Goal: Task Accomplishment & Management: Use online tool/utility

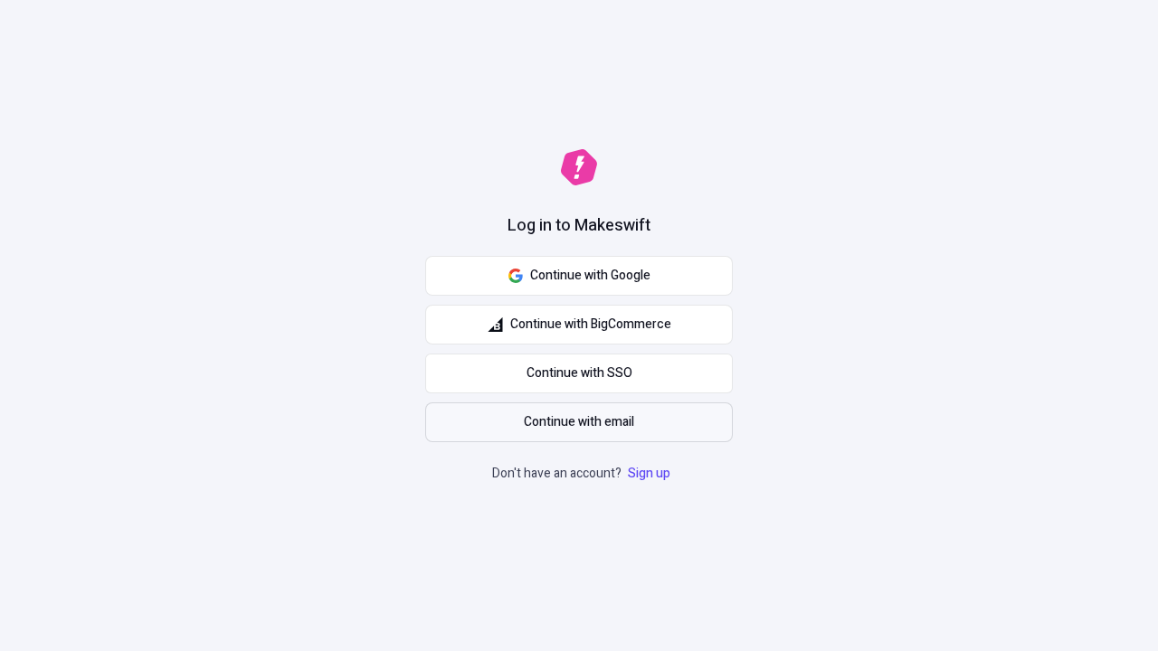
click at [579, 423] on span "Continue with email" at bounding box center [579, 423] width 110 height 20
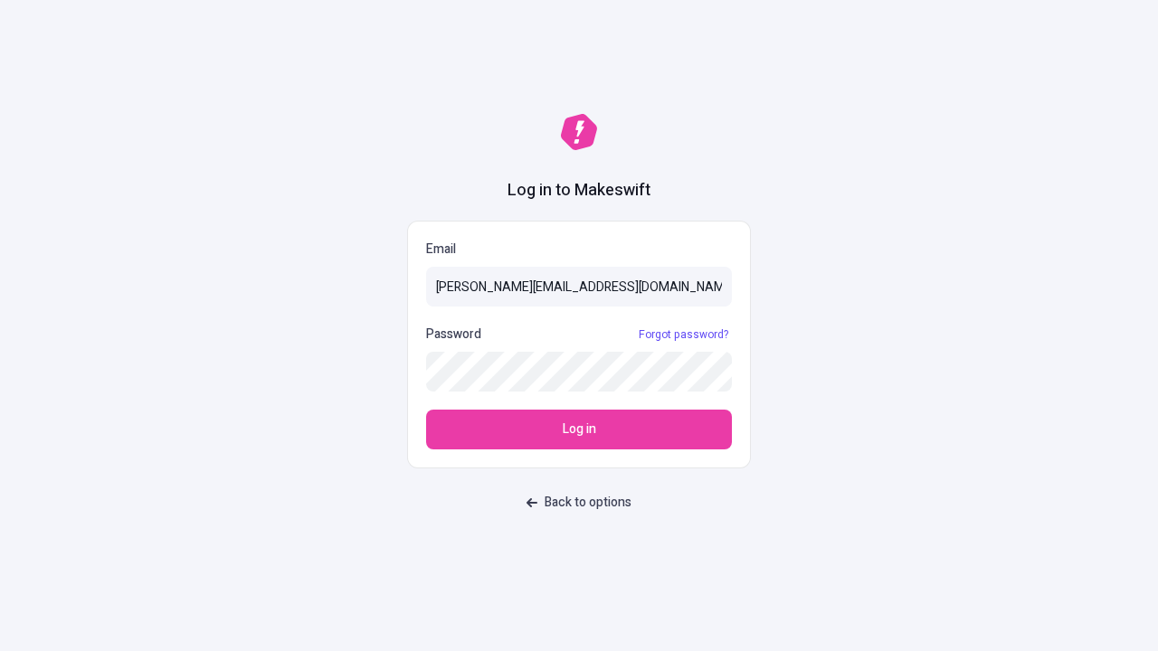
type input "[PERSON_NAME][EMAIL_ADDRESS][DOMAIN_NAME]"
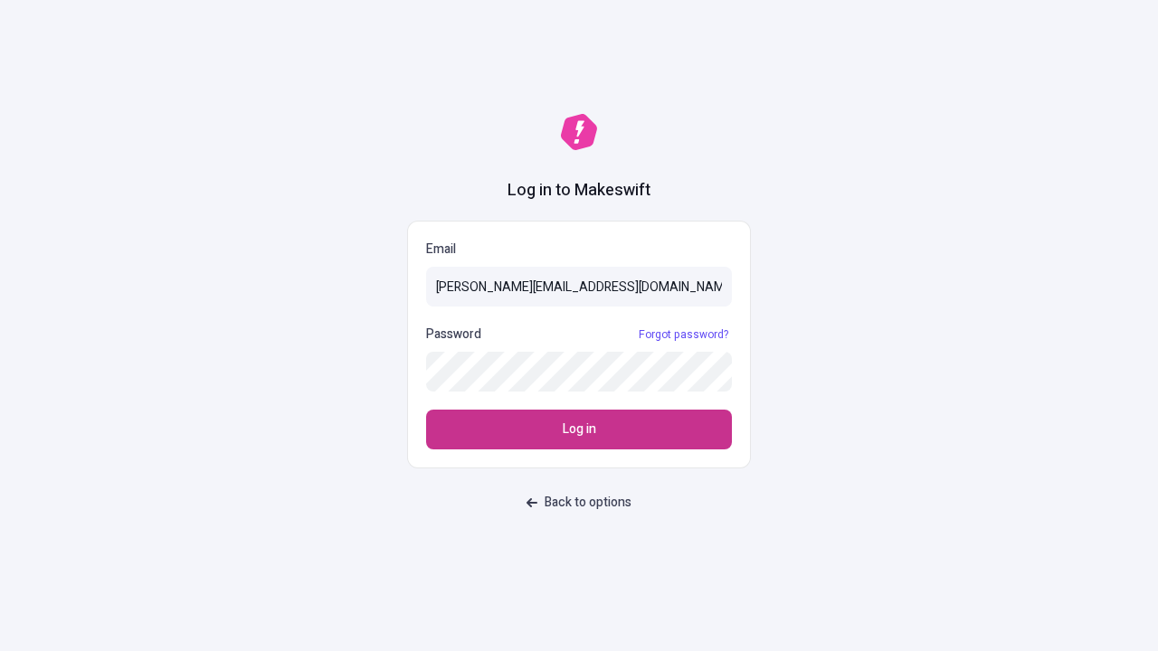
click at [579, 430] on span "Log in" at bounding box center [579, 430] width 33 height 20
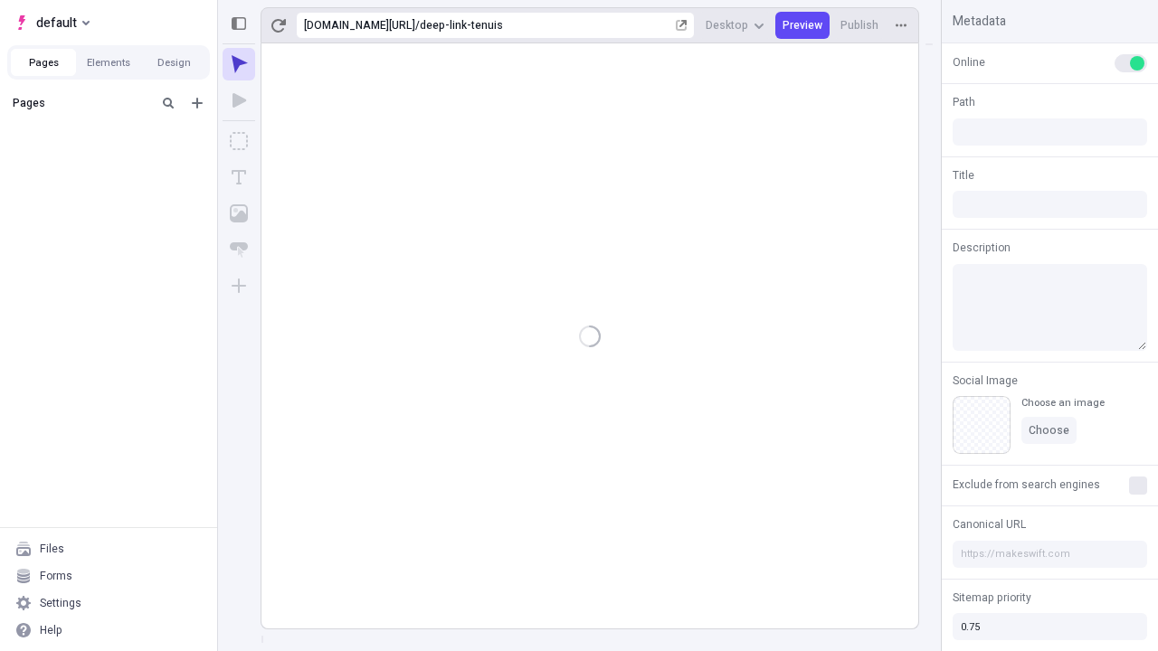
type input "/deep-link-tenuis"
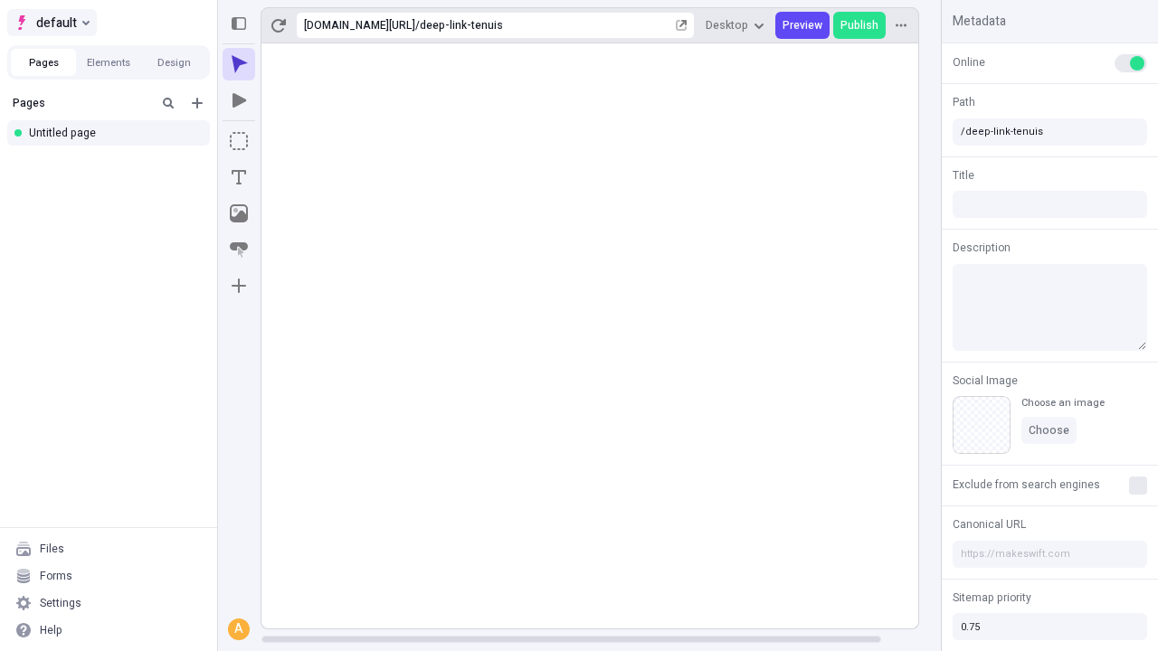
click at [51, 23] on span "default" at bounding box center [56, 23] width 41 height 22
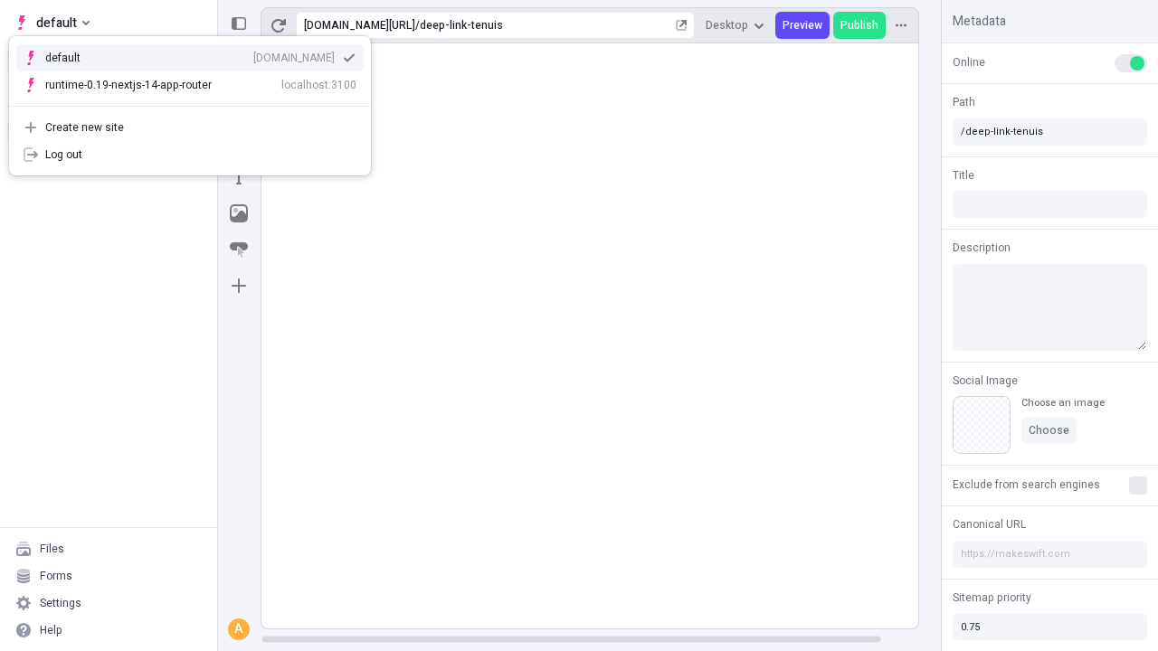
click at [253, 54] on div "qee9k4dy7d.staging.makeswift.site" at bounding box center [293, 58] width 81 height 14
click at [197, 103] on icon "Add new" at bounding box center [197, 103] width 11 height 11
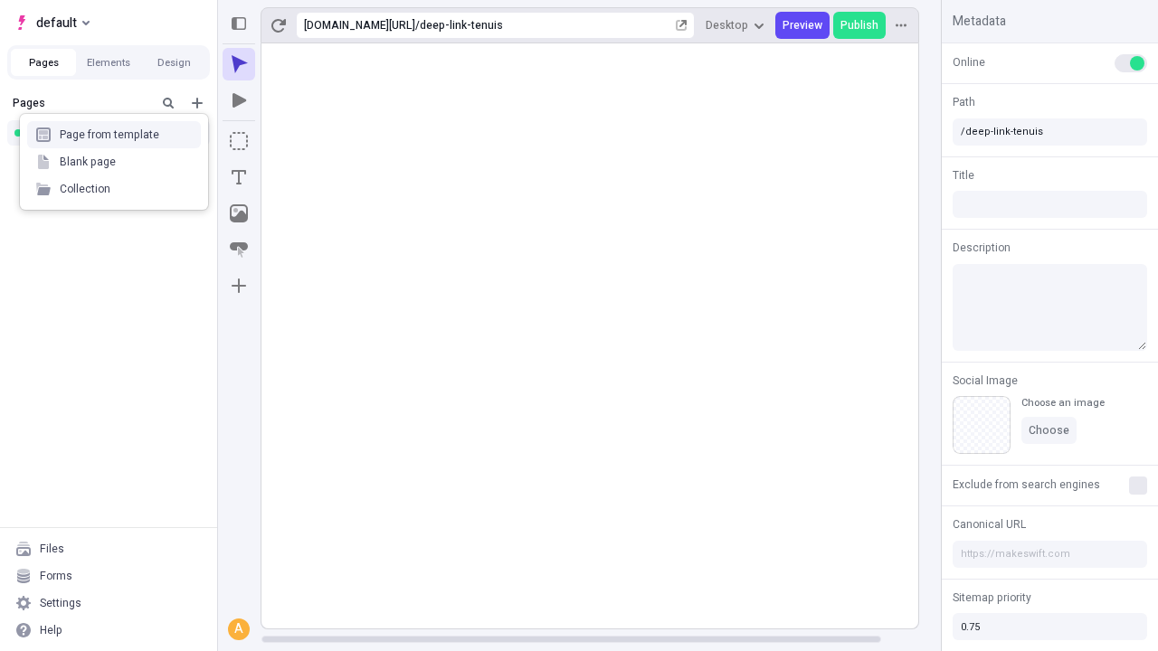
click at [114, 162] on div "Blank page" at bounding box center [114, 161] width 174 height 27
type input "/deep-link-acquiro"
